Goal: Task Accomplishment & Management: Use online tool/utility

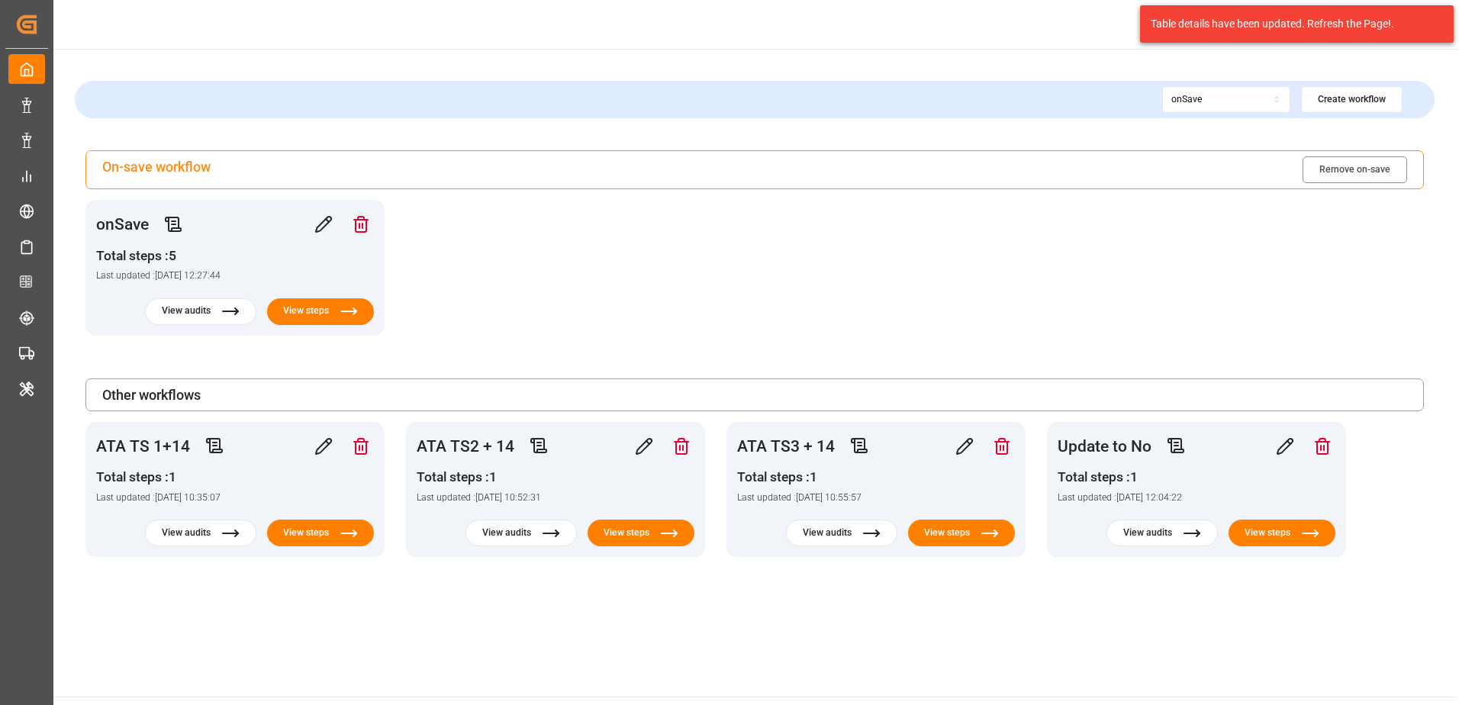
click at [754, 314] on div "On-save workflow Remove on-save onSave Total steps : 5 Last updated : 2024-05-1…" at bounding box center [754, 353] width 1359 height 407
click at [1258, 534] on button "View steps" at bounding box center [1281, 533] width 117 height 30
click at [1200, 103] on div "onSave" at bounding box center [1186, 100] width 31 height 14
click at [1204, 178] on div "ATA TS 1+14" at bounding box center [1258, 179] width 191 height 21
click at [1210, 105] on div "ATA TS 1+14" at bounding box center [1197, 100] width 53 height 14
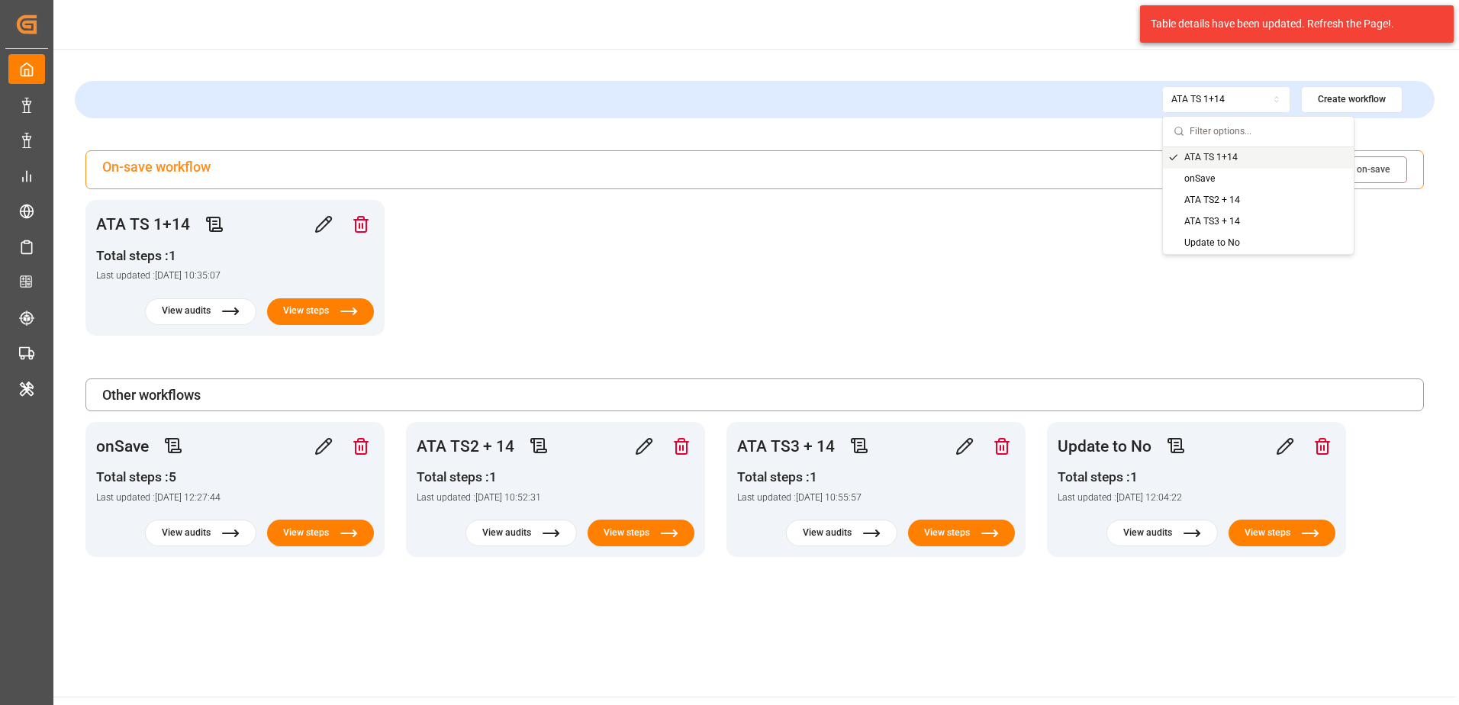
click at [1096, 230] on div "On-save workflow Remove on-save ATA TS 1+14 Total steps : 1 Last updated : 2024…" at bounding box center [754, 353] width 1359 height 407
click at [1217, 105] on div "ATA TS 1+14" at bounding box center [1197, 100] width 53 height 14
click at [1184, 179] on div "onSave" at bounding box center [1258, 179] width 191 height 21
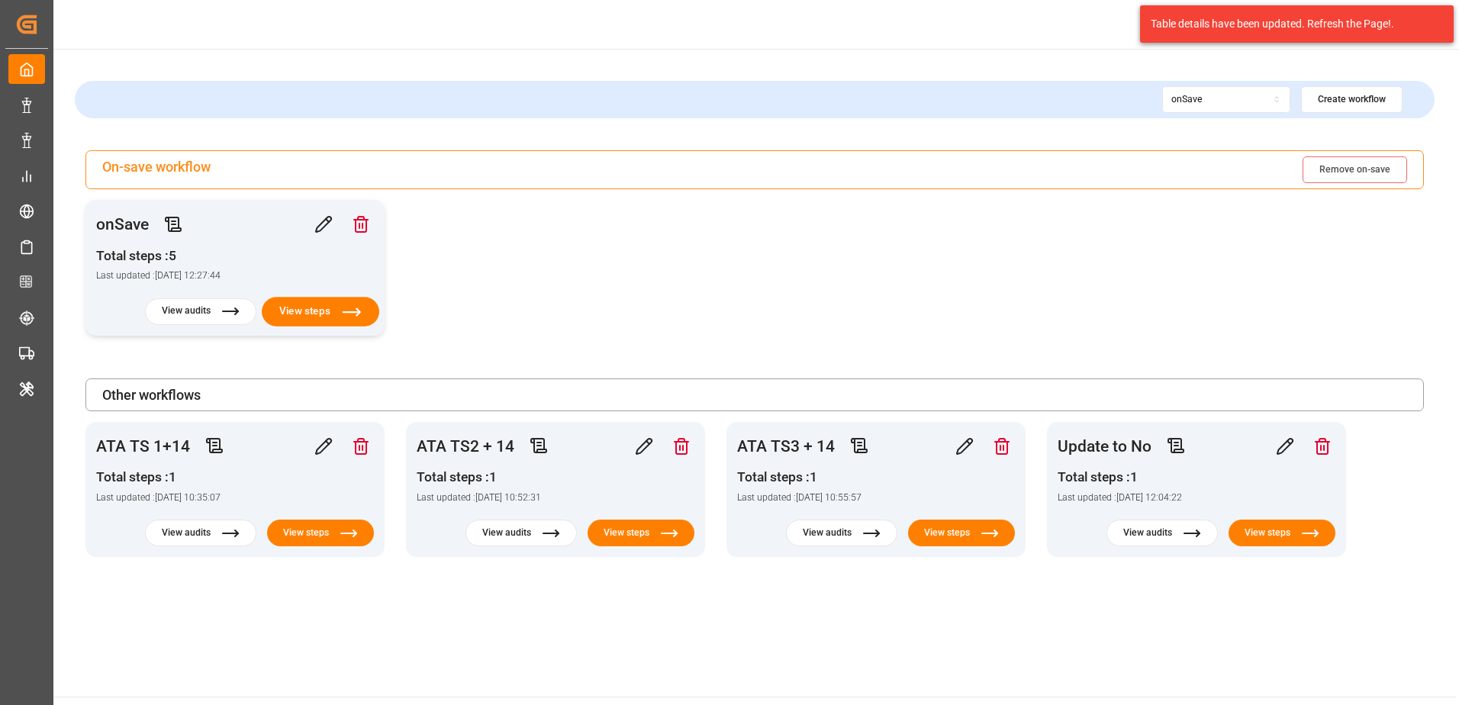
click at [296, 304] on button "View steps" at bounding box center [320, 312] width 117 height 30
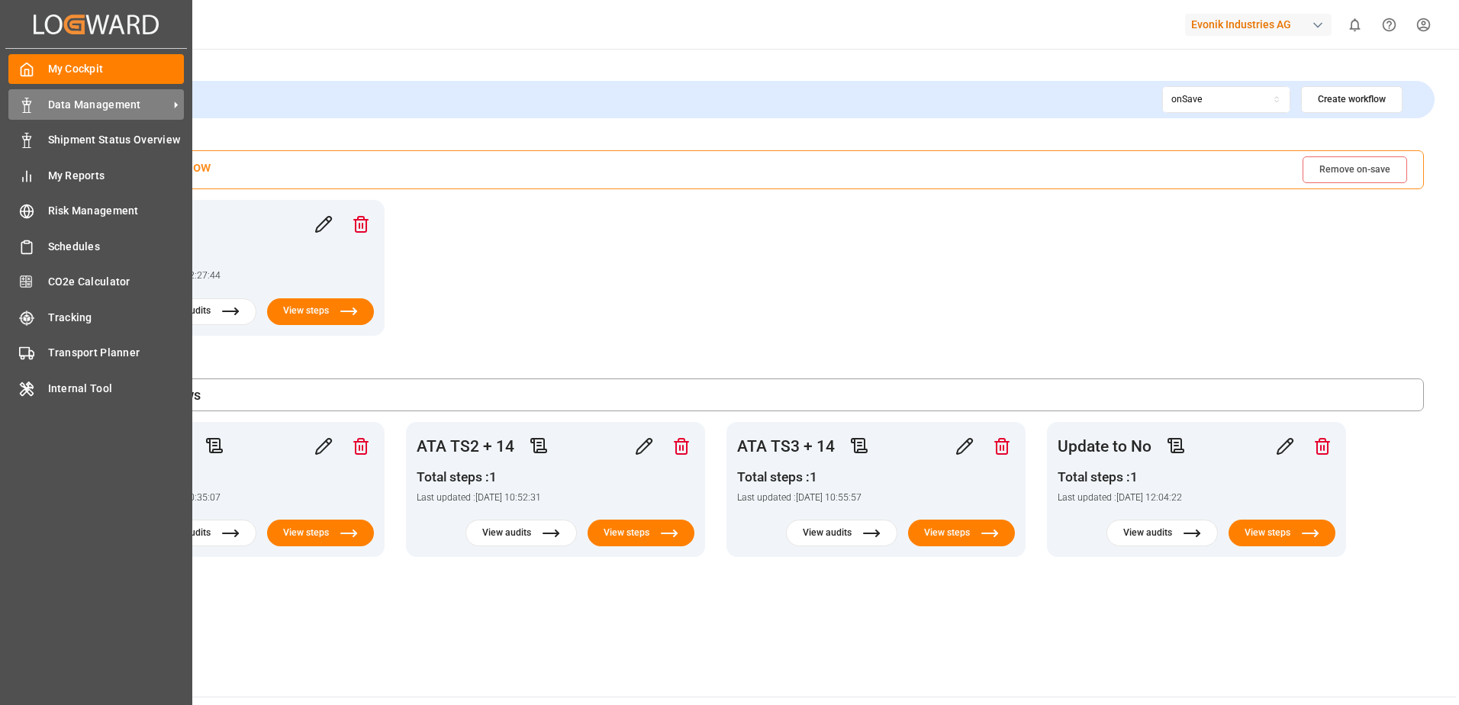
click at [70, 113] on div "Data Management Data Management" at bounding box center [95, 104] width 175 height 30
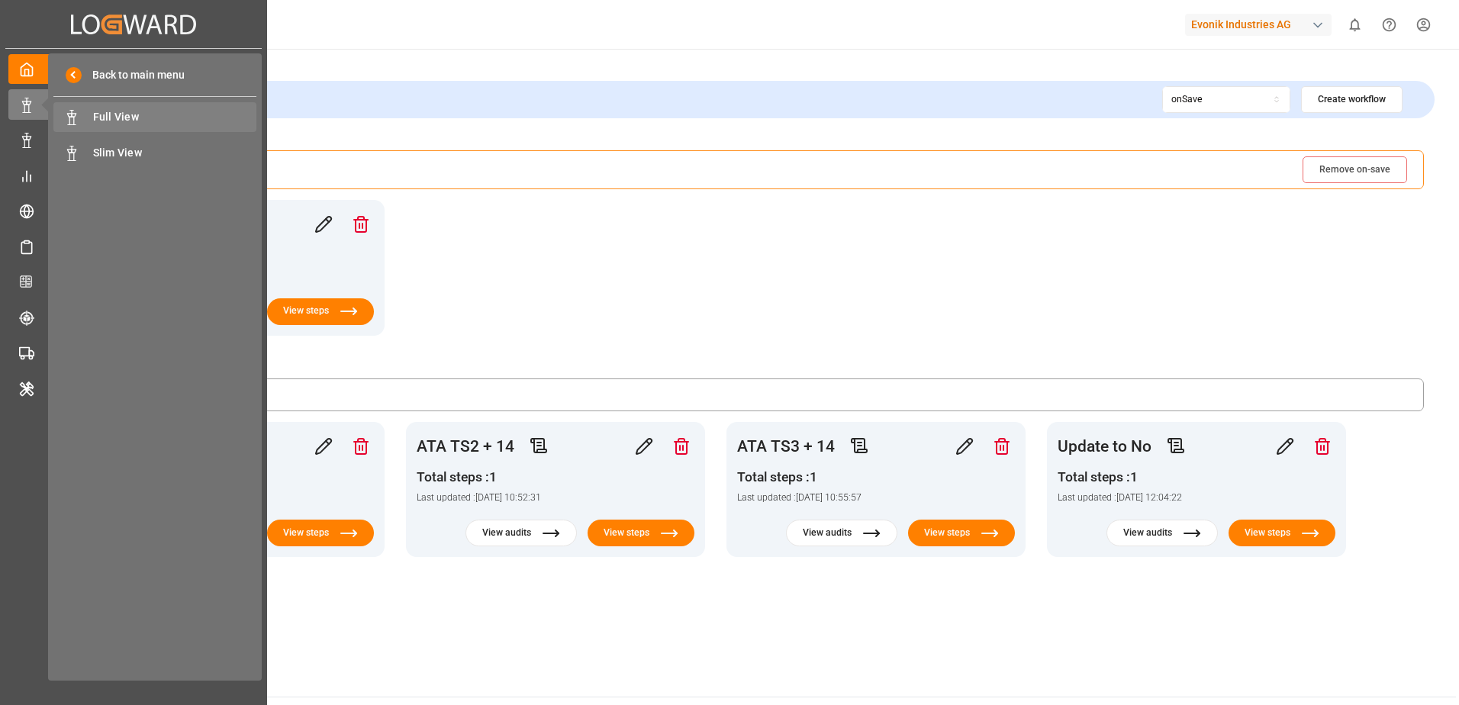
click at [126, 114] on span "Full View" at bounding box center [175, 117] width 164 height 16
